Goal: Navigation & Orientation: Find specific page/section

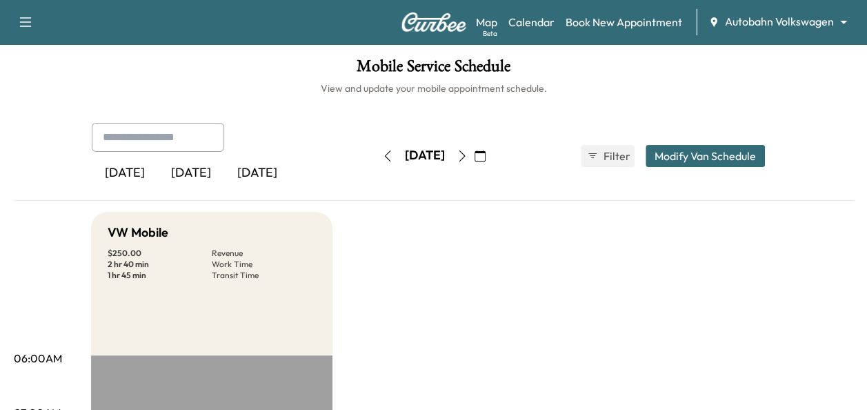
click at [468, 157] on icon "button" at bounding box center [462, 155] width 11 height 11
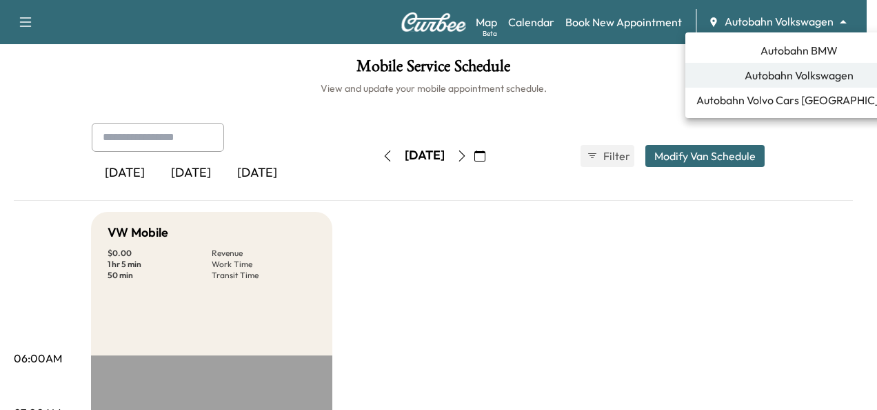
click at [763, 26] on body "Support Log Out Map Beta Calendar Book New Appointment Autobahn Volkswagen ****…" at bounding box center [438, 205] width 877 height 410
click at [801, 53] on span "Autobahn BMW" at bounding box center [799, 50] width 77 height 17
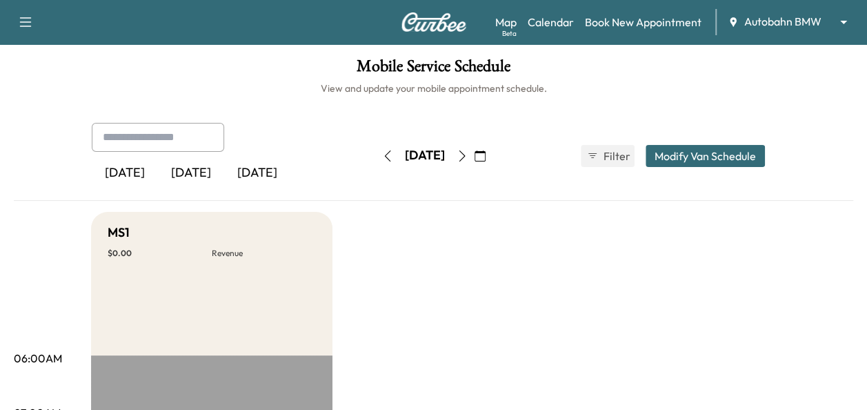
click at [376, 155] on button "button" at bounding box center [387, 156] width 23 height 22
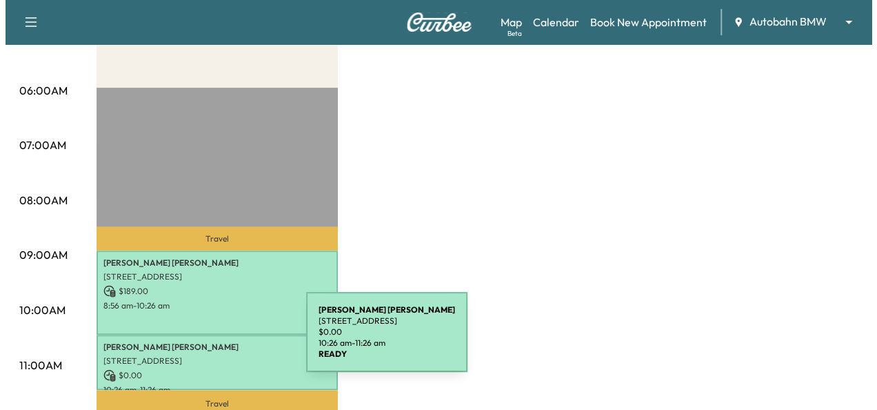
scroll to position [345, 0]
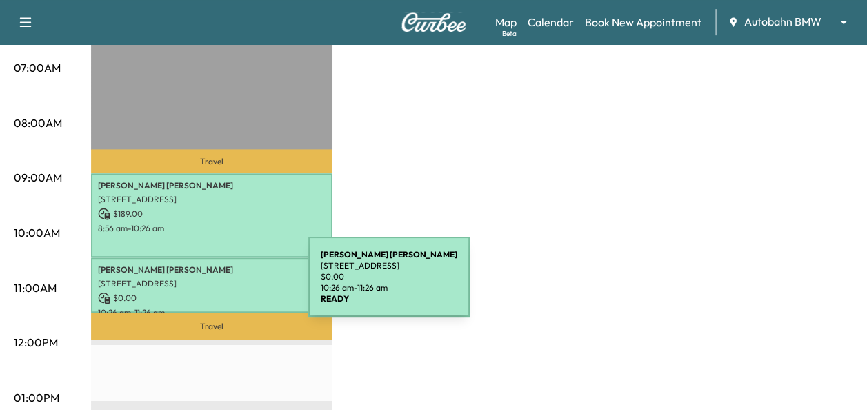
click at [205, 285] on p "[STREET_ADDRESS]" at bounding box center [212, 283] width 228 height 11
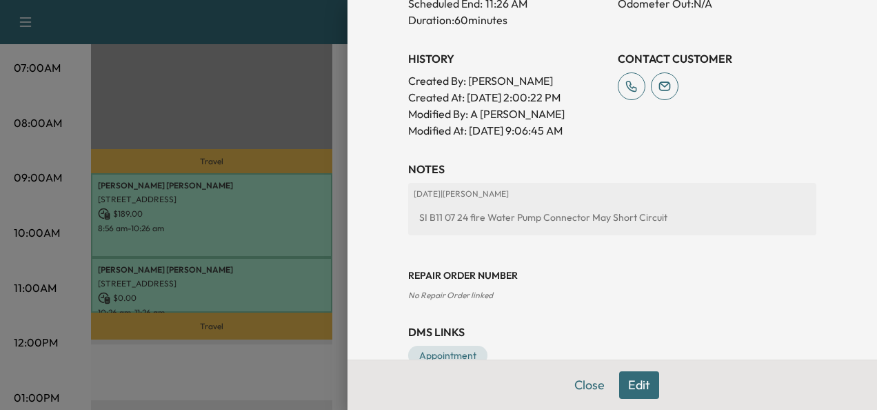
scroll to position [502, 0]
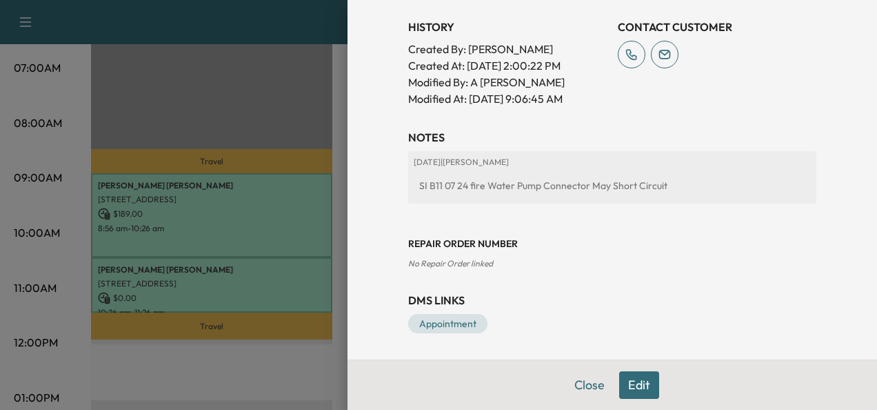
drag, startPoint x: 590, startPoint y: 388, endPoint x: 583, endPoint y: 389, distance: 7.0
click at [590, 389] on button "Close" at bounding box center [590, 385] width 48 height 28
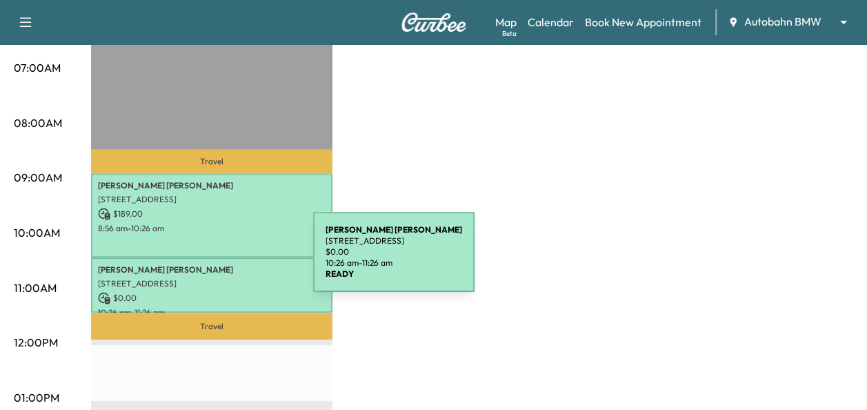
click at [229, 229] on p "8:56 am - 10:26 am" at bounding box center [212, 228] width 228 height 11
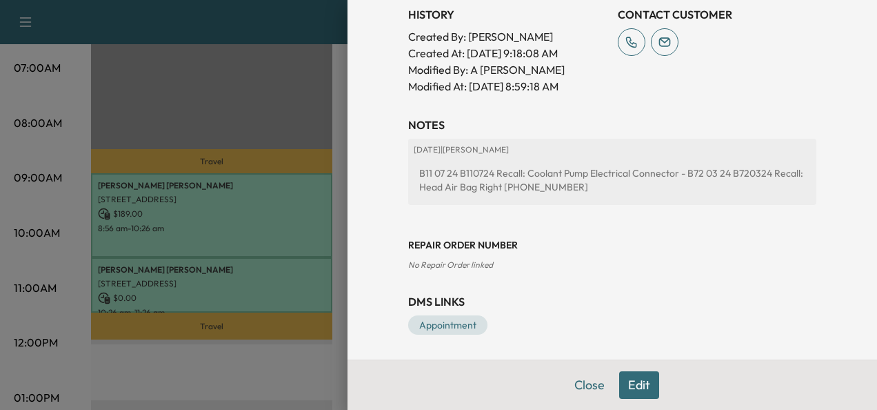
scroll to position [532, 0]
click at [594, 389] on button "Close" at bounding box center [590, 385] width 48 height 28
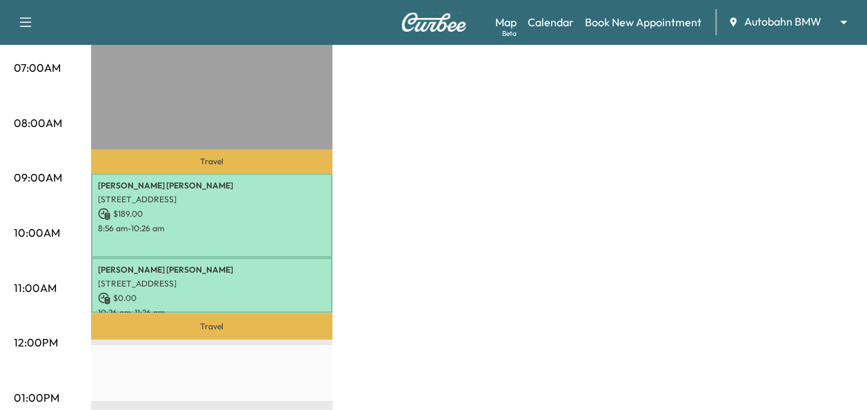
click at [336, 226] on div "MS1 $ 189.00 Revenue 2 hr 30 min Work Time 55 min Transit Time Travel [PERSON_N…" at bounding box center [472, 384] width 762 height 1034
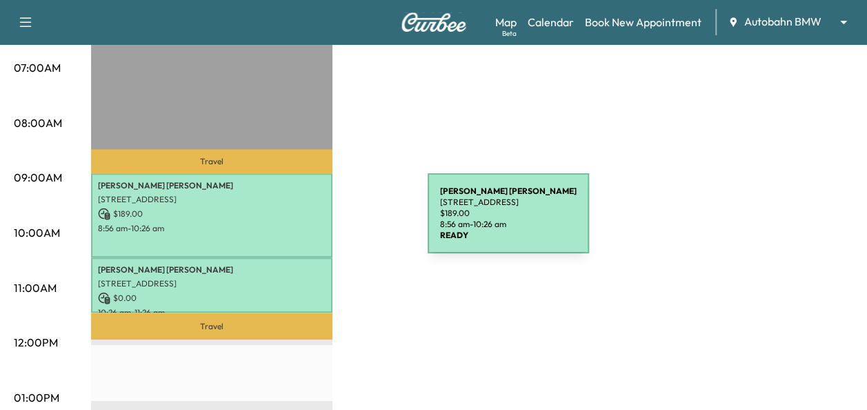
click at [324, 223] on p "8:56 am - 10:26 am" at bounding box center [212, 228] width 228 height 11
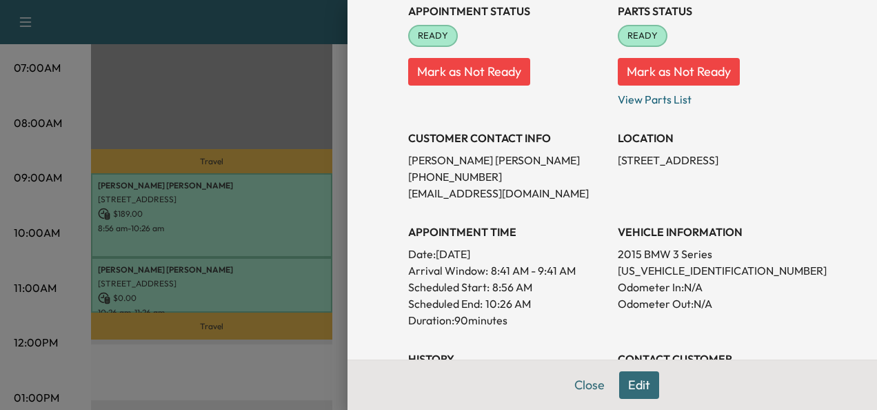
scroll to position [207, 0]
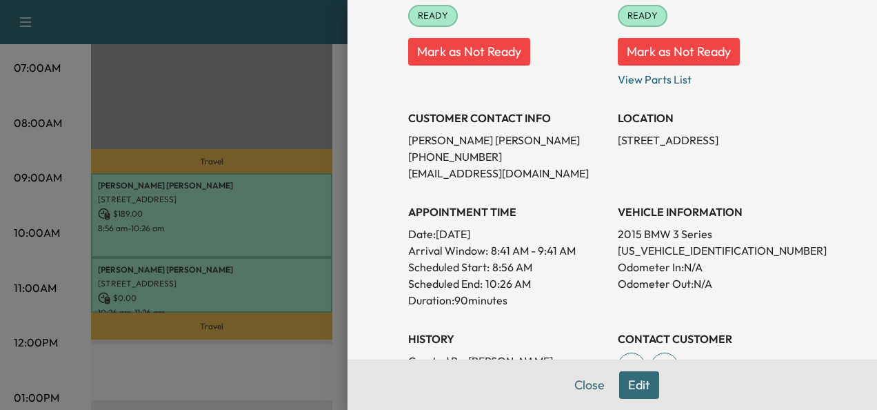
drag, startPoint x: 571, startPoint y: 387, endPoint x: 514, endPoint y: 348, distance: 69.1
click at [571, 385] on button "Close" at bounding box center [590, 385] width 48 height 28
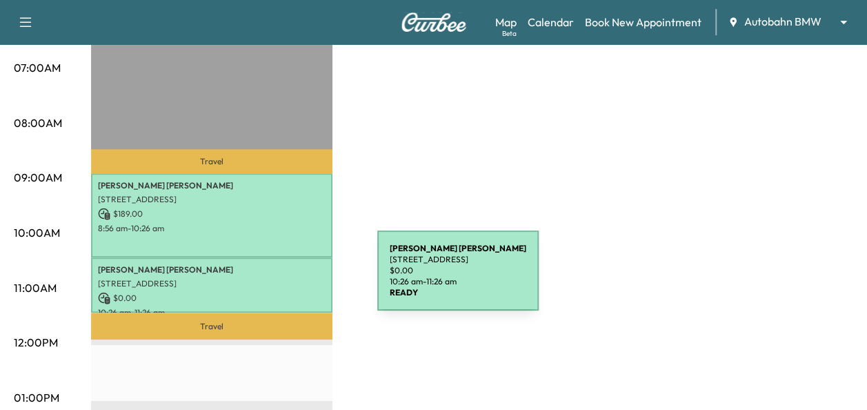
click at [274, 279] on p "[STREET_ADDRESS]" at bounding box center [212, 283] width 228 height 11
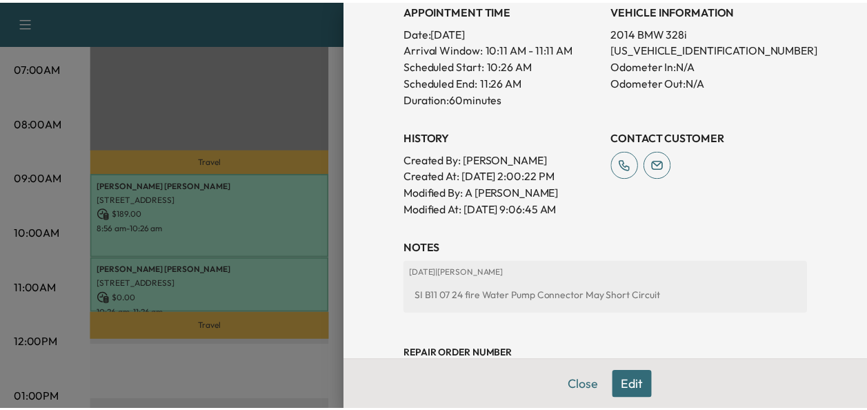
scroll to position [414, 0]
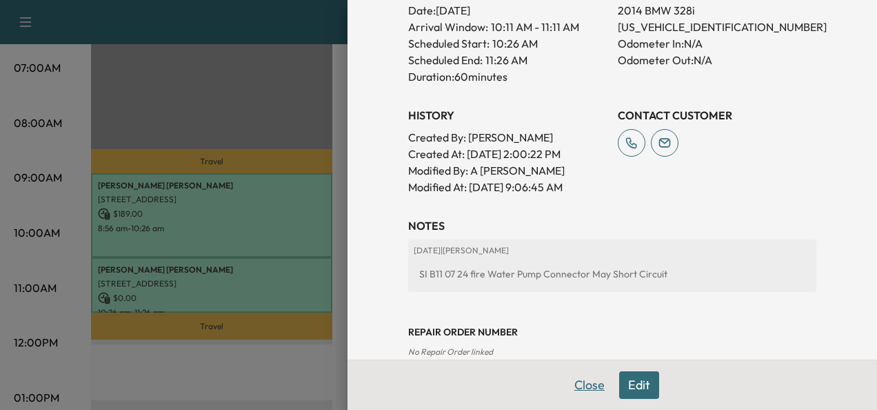
click at [592, 388] on button "Close" at bounding box center [590, 385] width 48 height 28
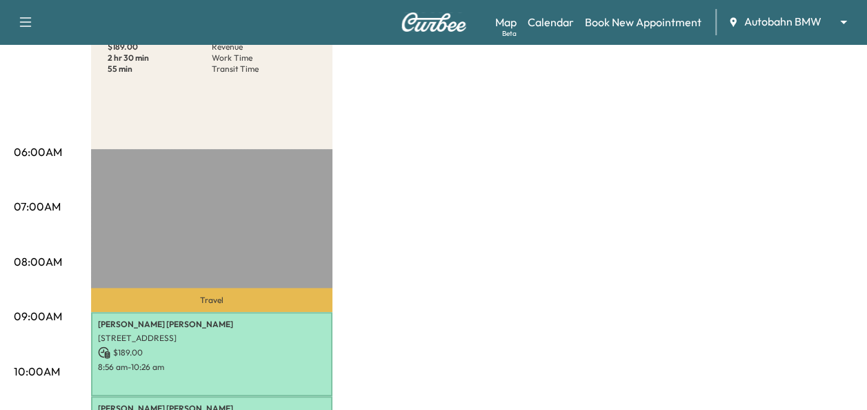
scroll to position [69, 0]
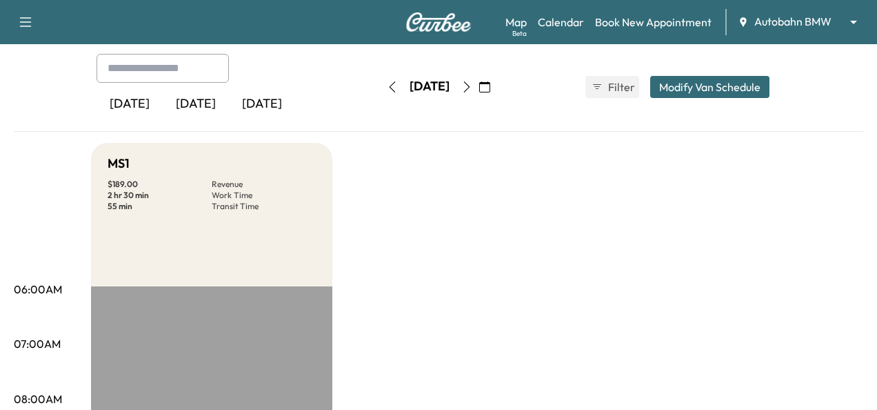
click at [778, 29] on body "Support Log Out Map Beta Calendar Book New Appointment Autobahn BMW ******** ​ …" at bounding box center [438, 136] width 877 height 410
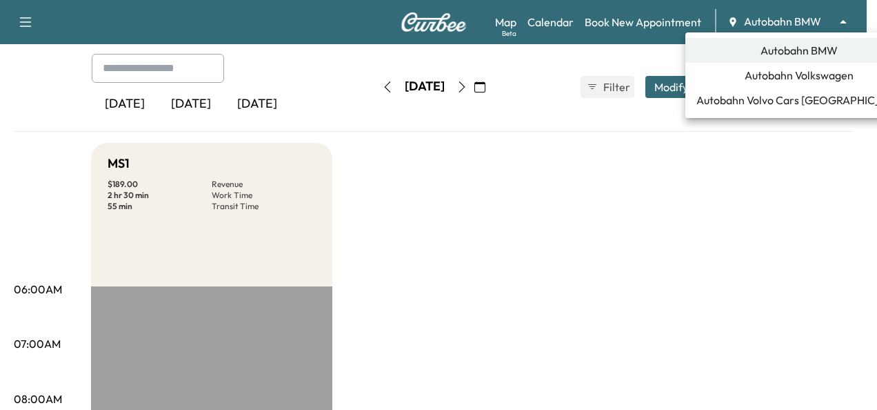
click at [786, 63] on li "Autobahn Volkswagen" at bounding box center [800, 75] width 228 height 25
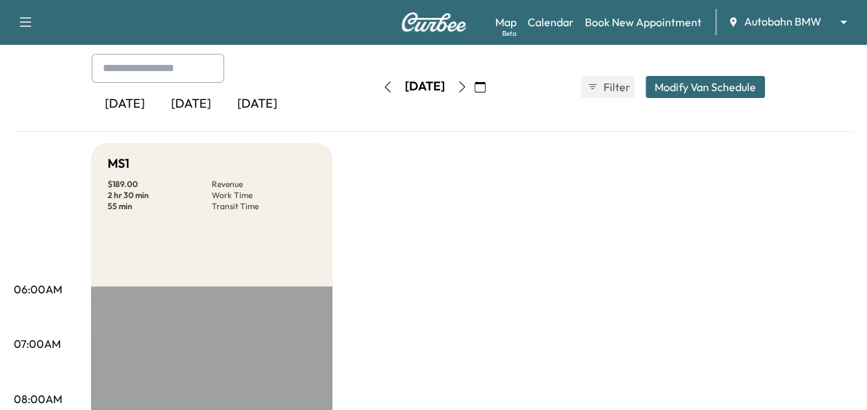
scroll to position [0, 0]
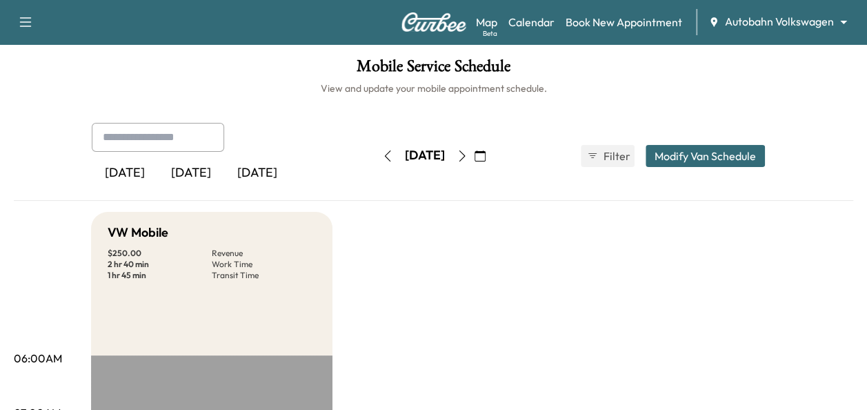
click at [206, 92] on h6 "View and update your mobile appointment schedule." at bounding box center [433, 88] width 839 height 14
click at [153, 88] on h6 "View and update your mobile appointment schedule." at bounding box center [433, 88] width 839 height 14
click at [468, 155] on icon "button" at bounding box center [462, 155] width 11 height 11
click at [814, 22] on body "Support Log Out Map Beta Calendar Book New Appointment Autobahn Volkswagen ****…" at bounding box center [433, 205] width 867 height 410
